Goal: Information Seeking & Learning: Learn about a topic

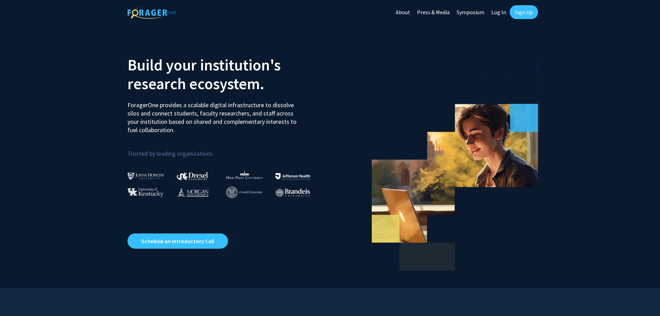
click at [405, 11] on link "About" at bounding box center [402, 12] width 21 height 24
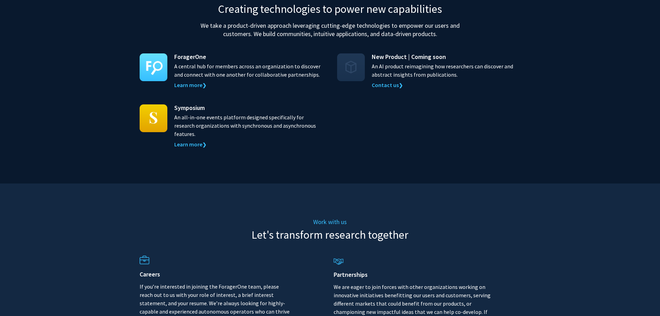
scroll to position [693, 0]
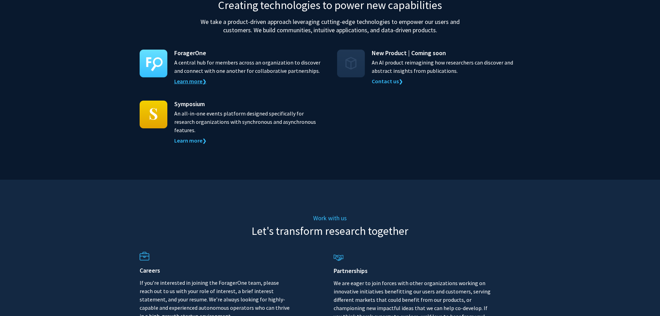
click at [185, 78] on link "Learn more ❯" at bounding box center [190, 81] width 32 height 7
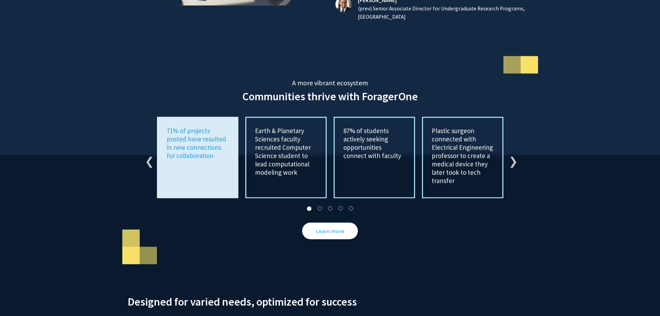
scroll to position [1159, 0]
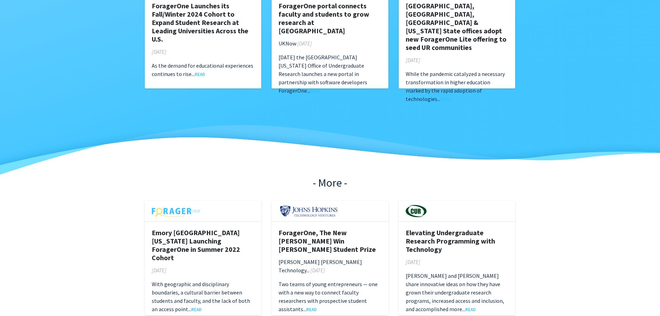
scroll to position [416, 0]
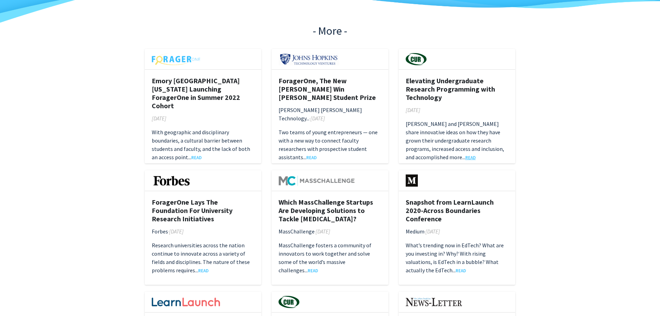
click at [476, 154] on link "READ" at bounding box center [470, 157] width 10 height 6
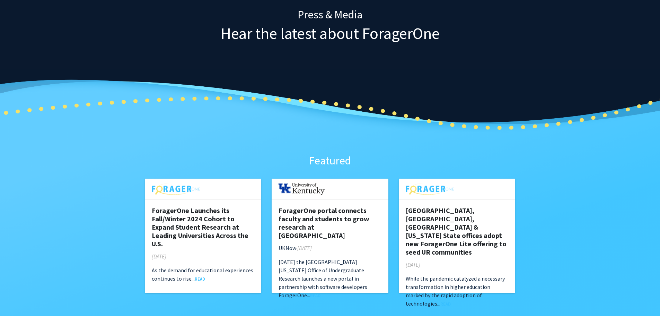
scroll to position [0, 0]
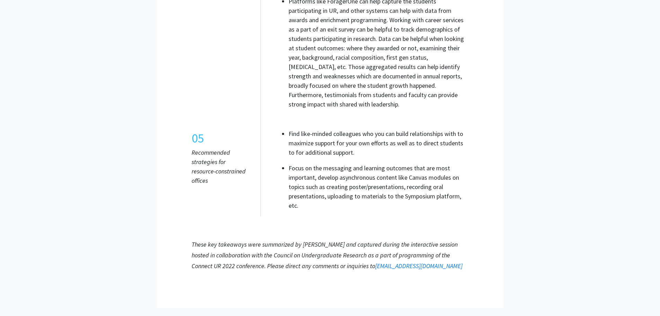
scroll to position [1621, 0]
